Goal: Find specific page/section: Find specific page/section

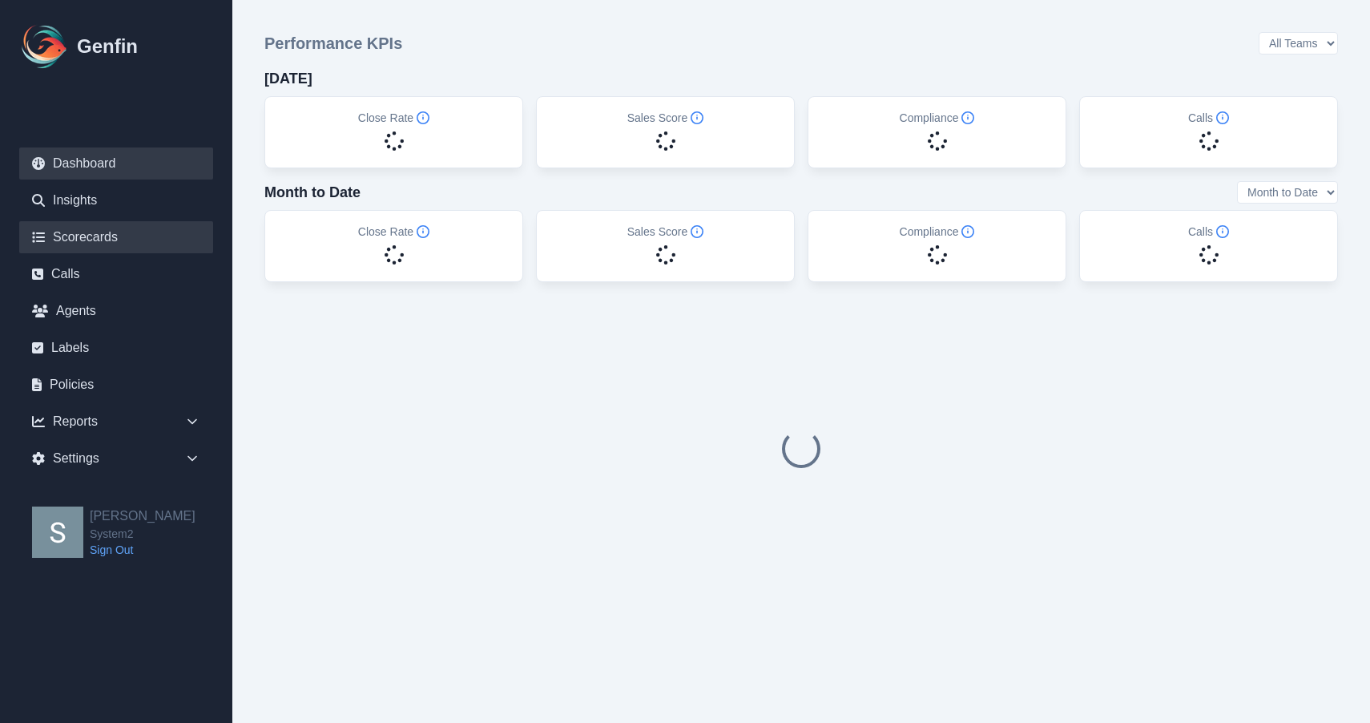
click at [131, 232] on link "Scorecards" at bounding box center [116, 237] width 194 height 32
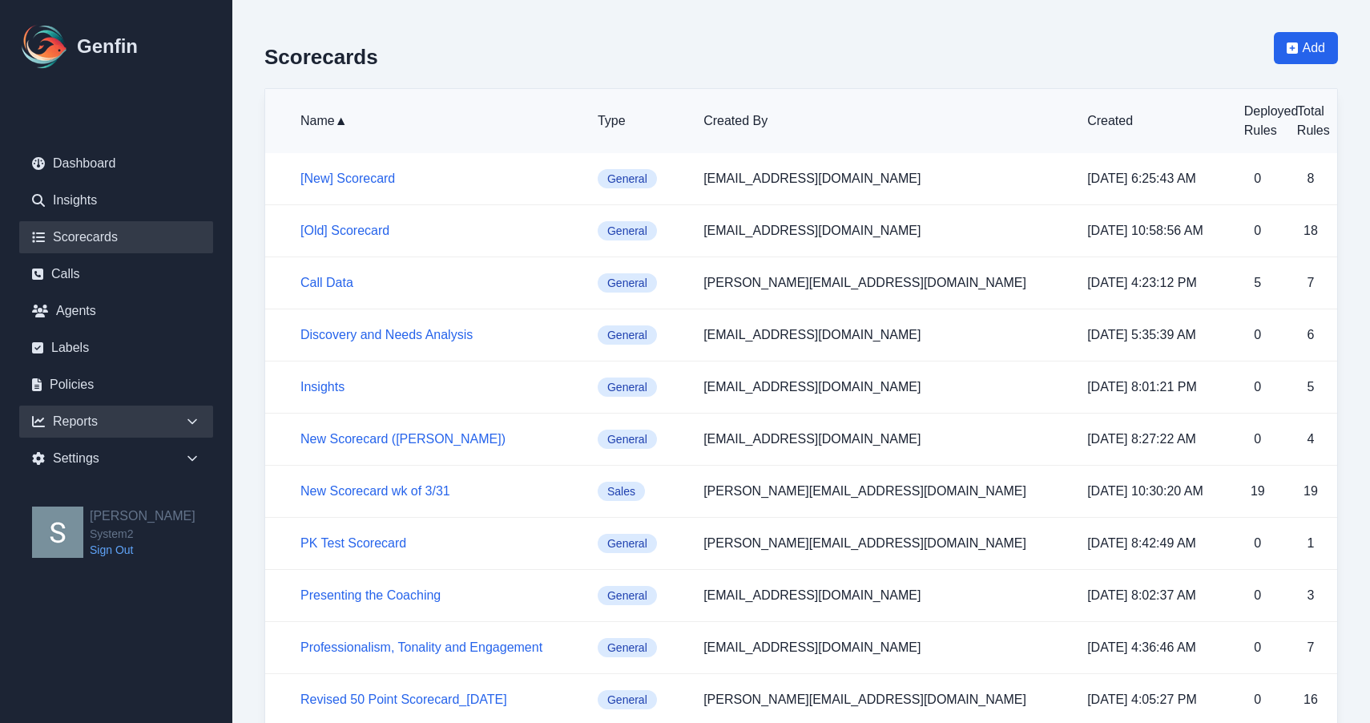
click at [122, 432] on div "Reports" at bounding box center [116, 422] width 194 height 32
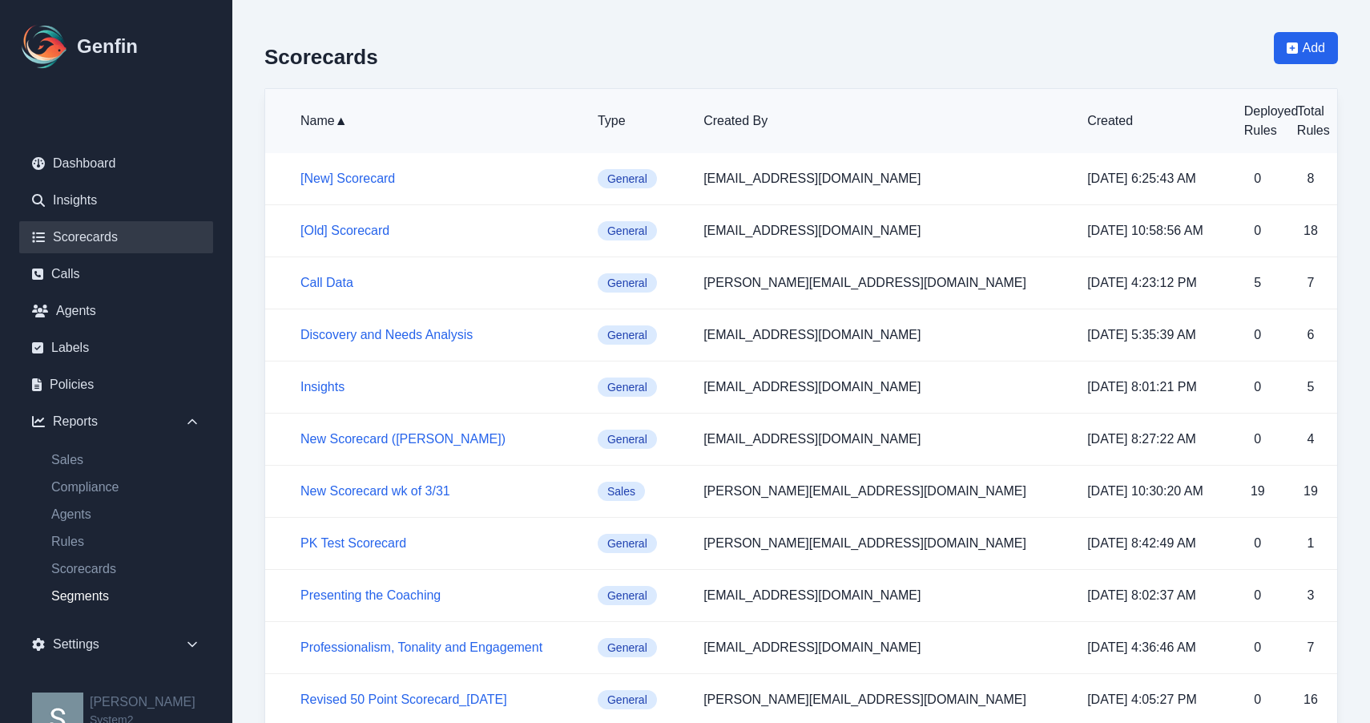
click at [111, 597] on link "Segments" at bounding box center [125, 596] width 175 height 19
select select "14"
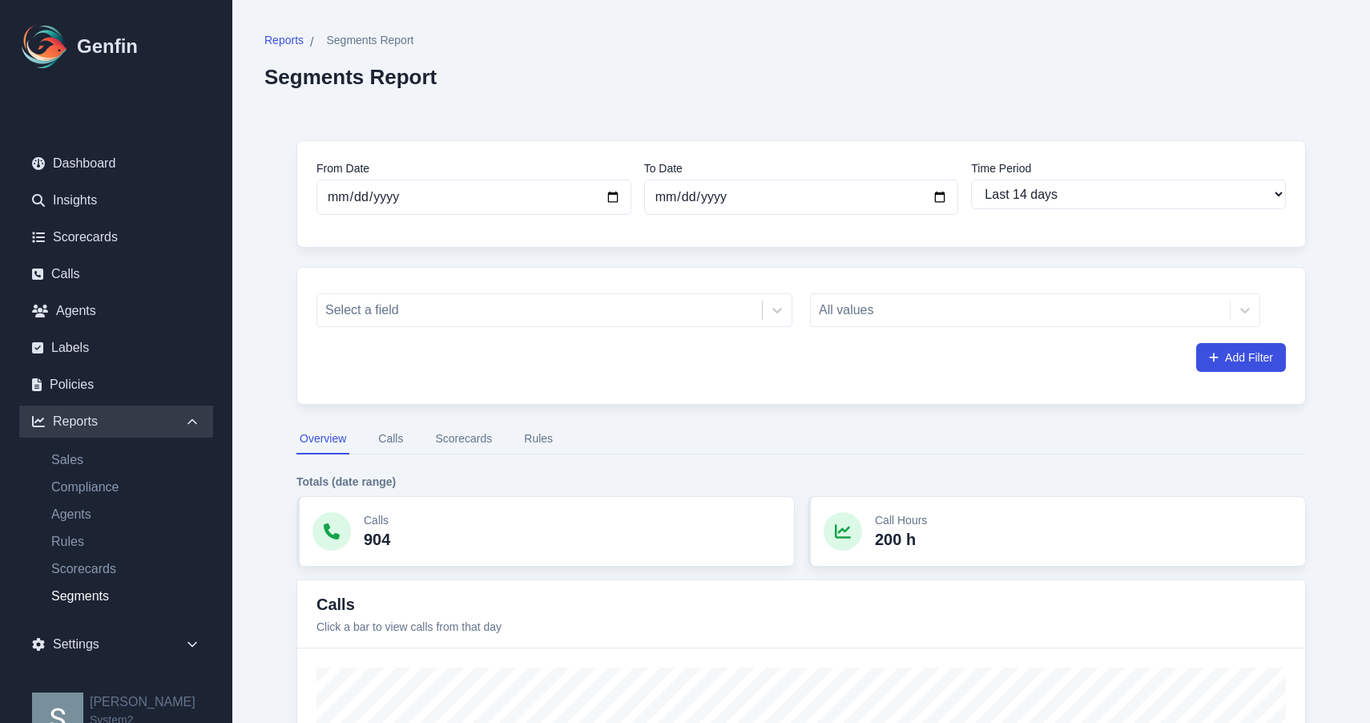
click at [390, 441] on button "Calls" at bounding box center [390, 439] width 31 height 30
